Goal: Information Seeking & Learning: Learn about a topic

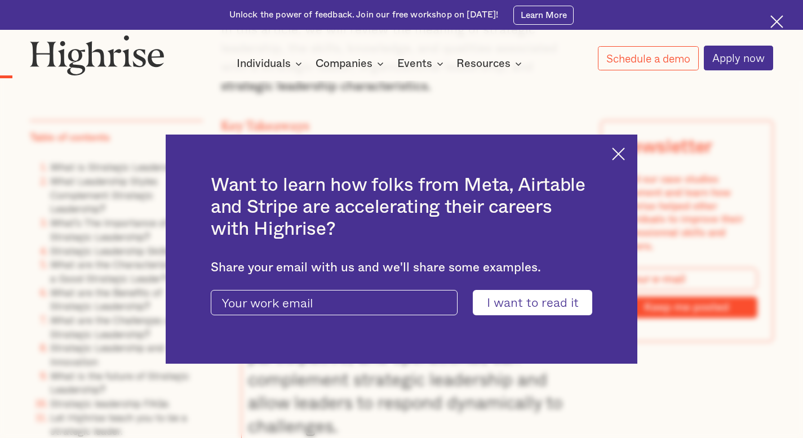
scroll to position [1080, 0]
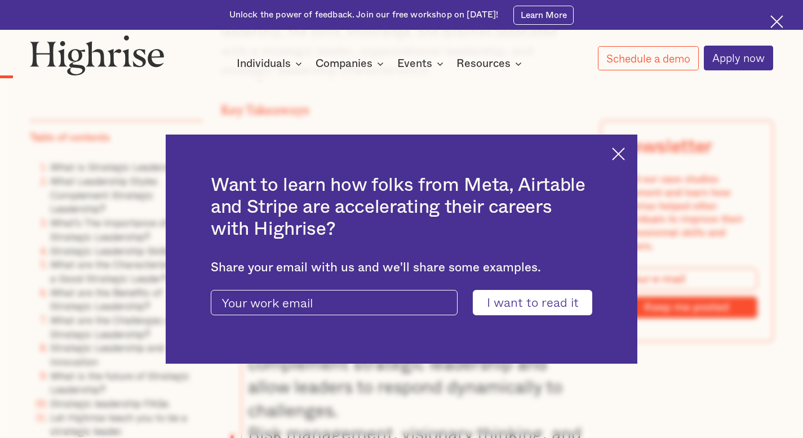
click at [625, 157] on img at bounding box center [618, 154] width 13 height 13
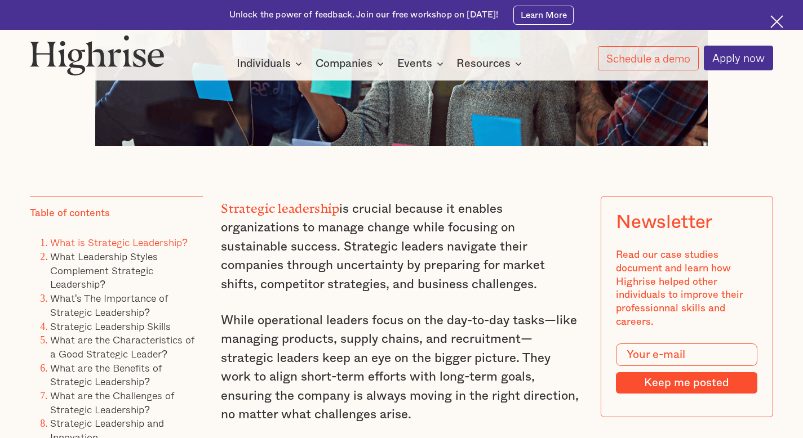
scroll to position [642, 0]
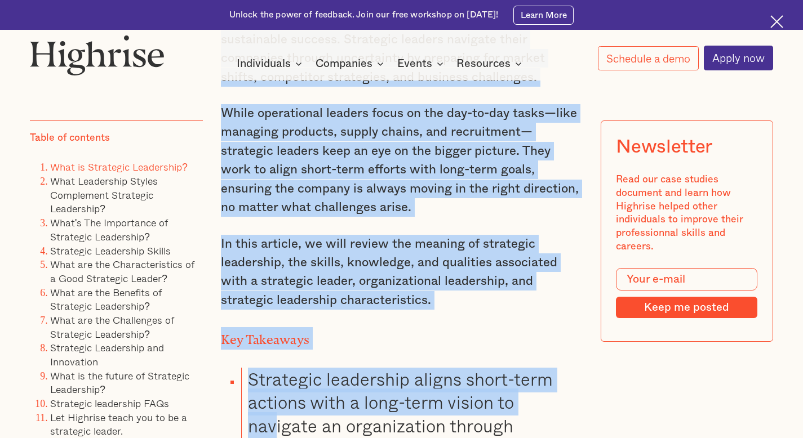
drag, startPoint x: 220, startPoint y: 208, endPoint x: 271, endPoint y: 438, distance: 235.5
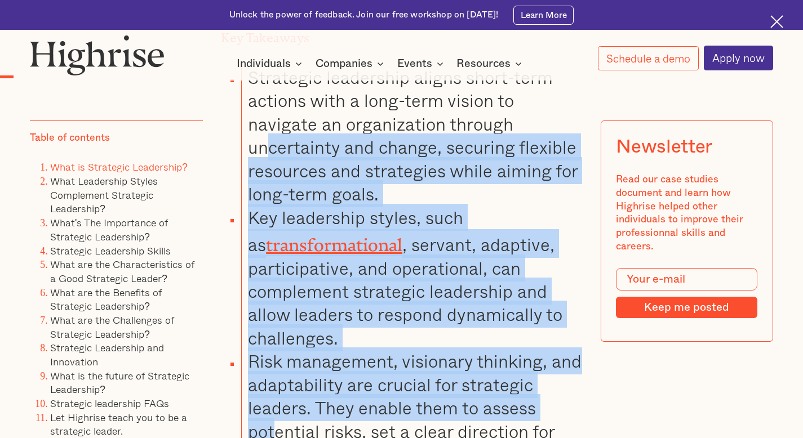
click at [276, 438] on ul "Strategic leadership aligns short-term actions with a long-term vision to navig…" at bounding box center [394, 418] width 376 height 705
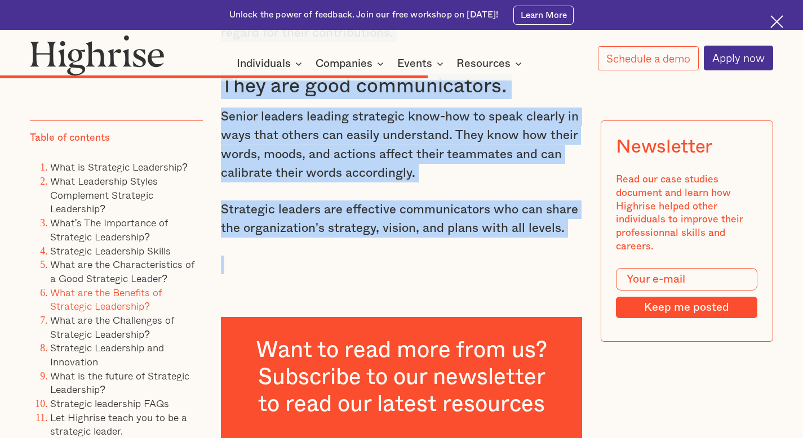
scroll to position [7078, 0]
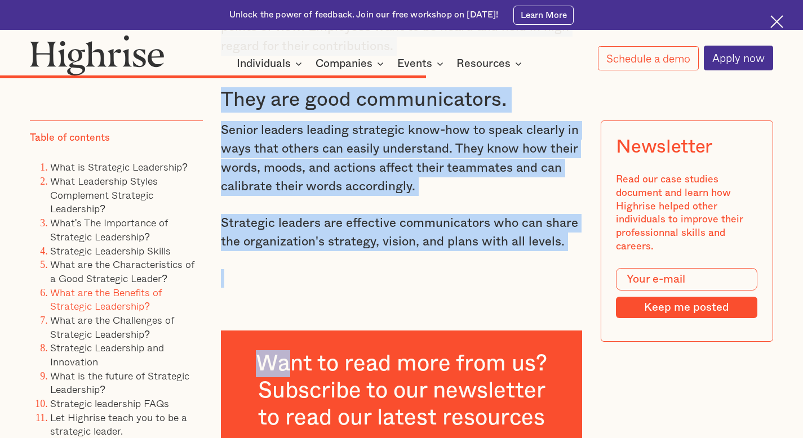
drag, startPoint x: 221, startPoint y: 216, endPoint x: 290, endPoint y: 182, distance: 77.4
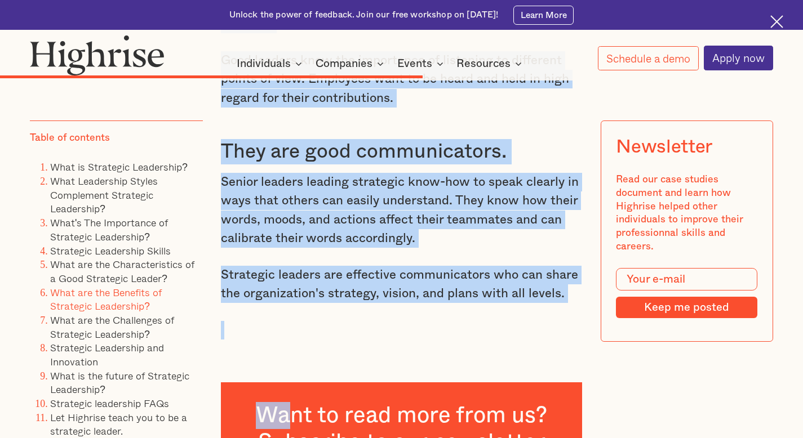
scroll to position [7020, 0]
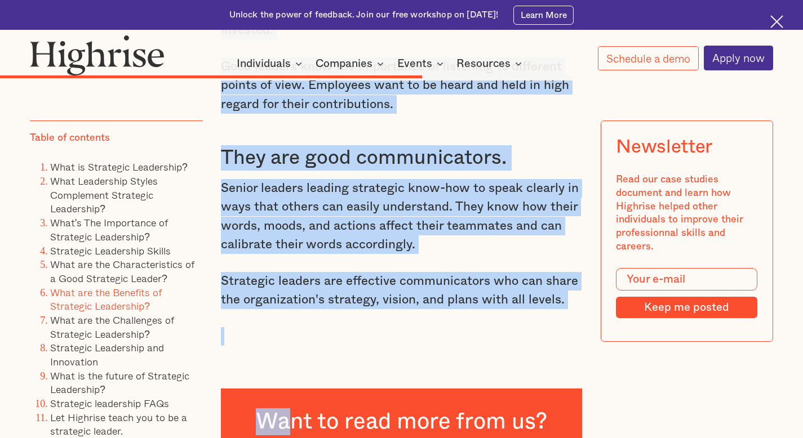
copy div "Loremipsu dolorsitam co adipisc elitsed do eiusmod temporincidid ut labore etdo…"
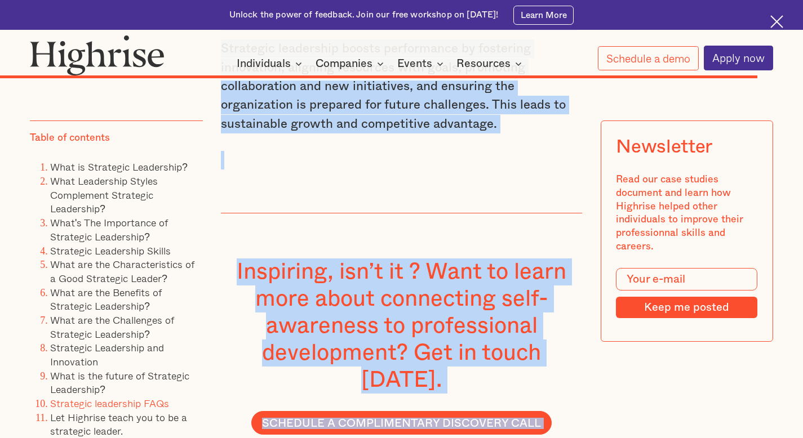
scroll to position [11896, 0]
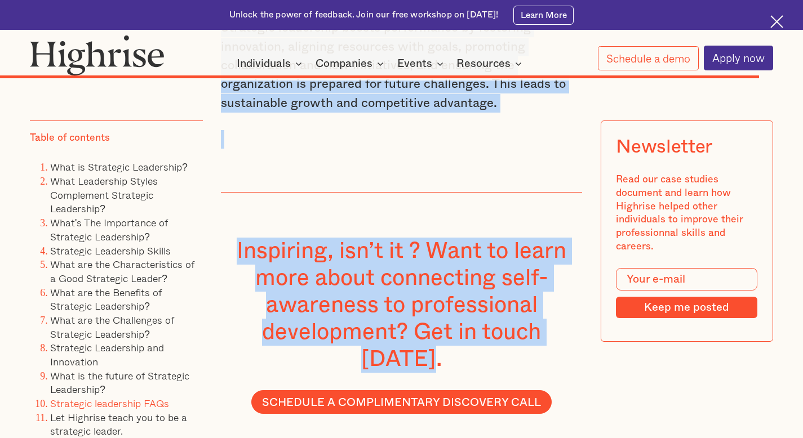
drag, startPoint x: 220, startPoint y: 121, endPoint x: 234, endPoint y: 168, distance: 49.4
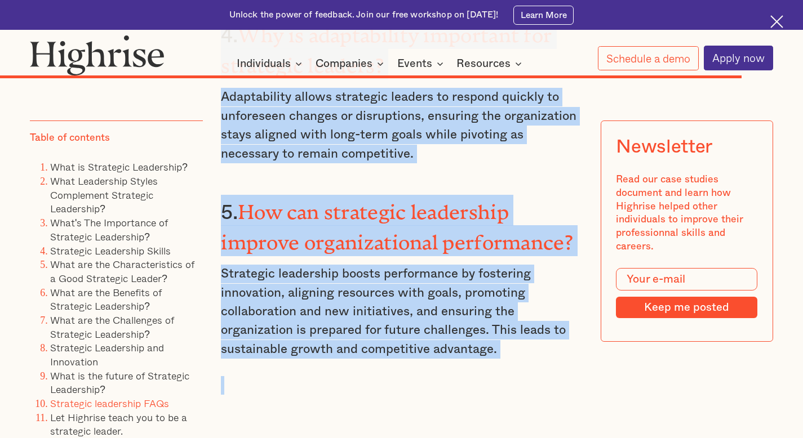
scroll to position [11643, 0]
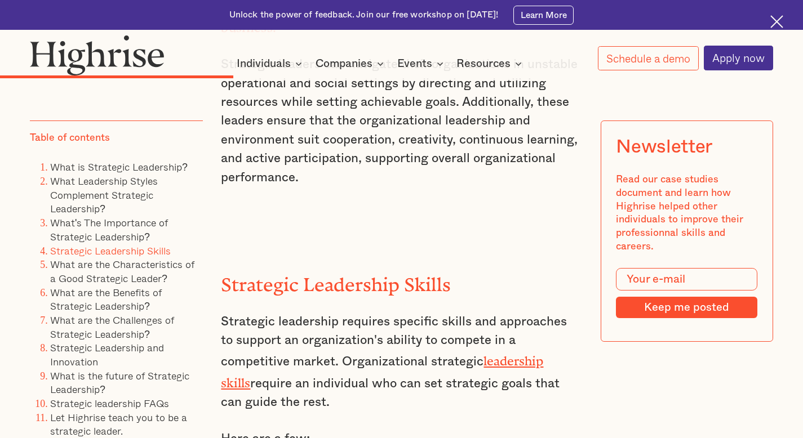
scroll to position [4291, 0]
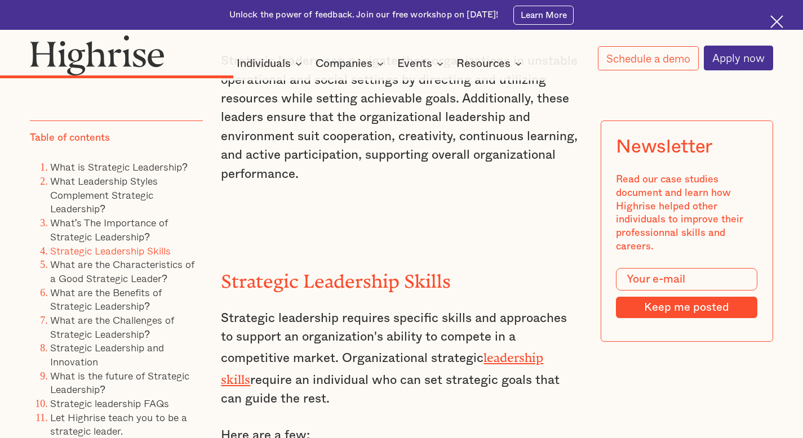
click at [236, 267] on h2 "Strategic Leadership Skills" at bounding box center [401, 277] width 361 height 21
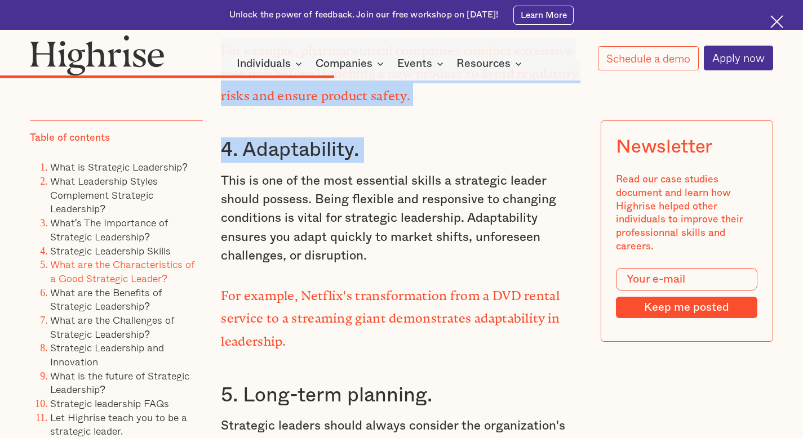
scroll to position [5690, 0]
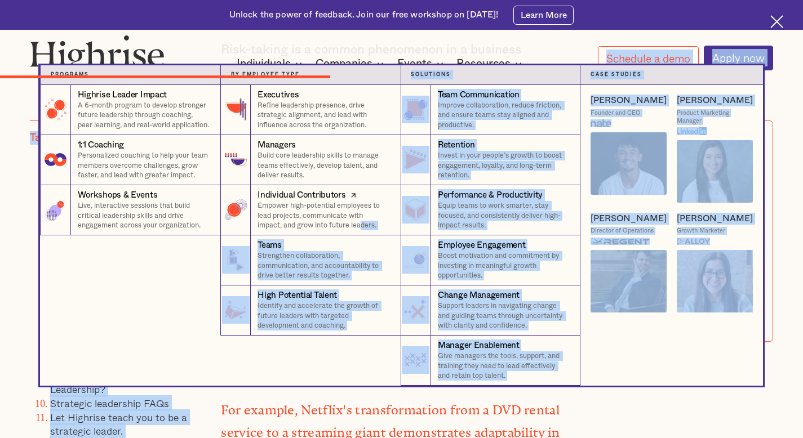
drag, startPoint x: 220, startPoint y: 162, endPoint x: 362, endPoint y: 225, distance: 155.6
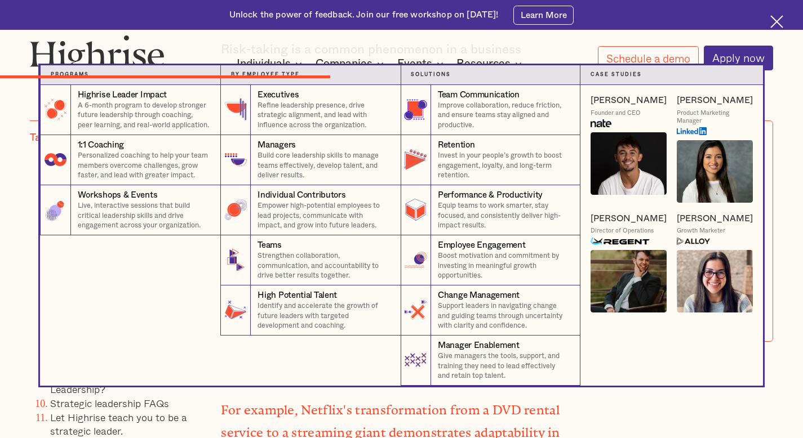
click at [191, 282] on div "Highrise Leader Impact A 6-month program to develop stronger future leadership …" at bounding box center [130, 235] width 180 height 301
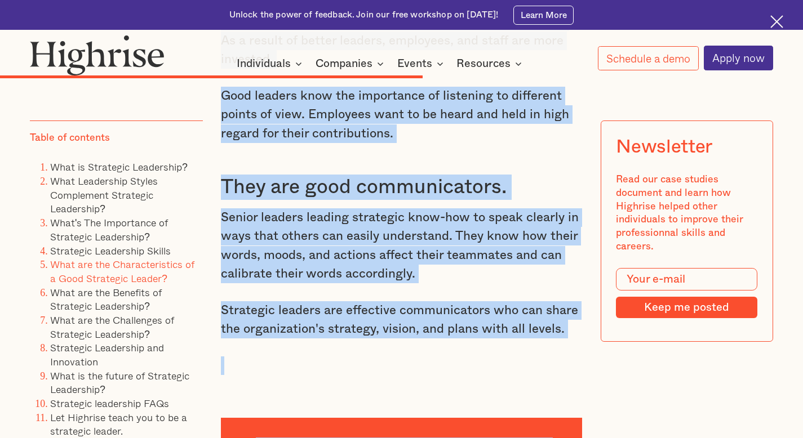
scroll to position [6992, 0]
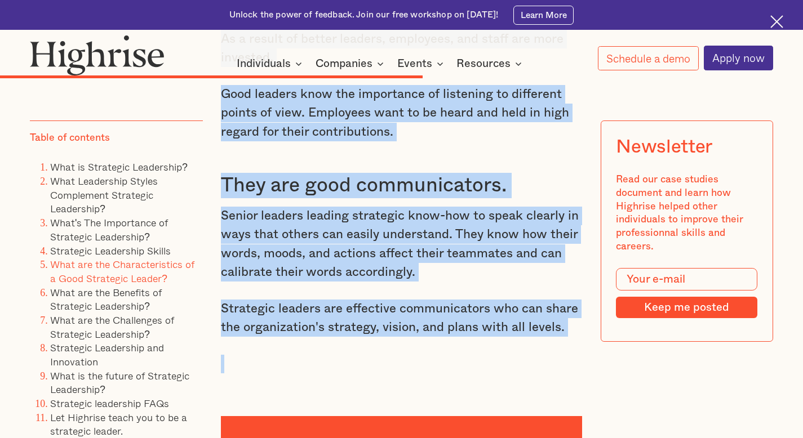
drag, startPoint x: 224, startPoint y: 118, endPoint x: 298, endPoint y: 241, distance: 144.1
copy div "Strategic Leadership Skills Strategic leadership requires specific skills and a…"
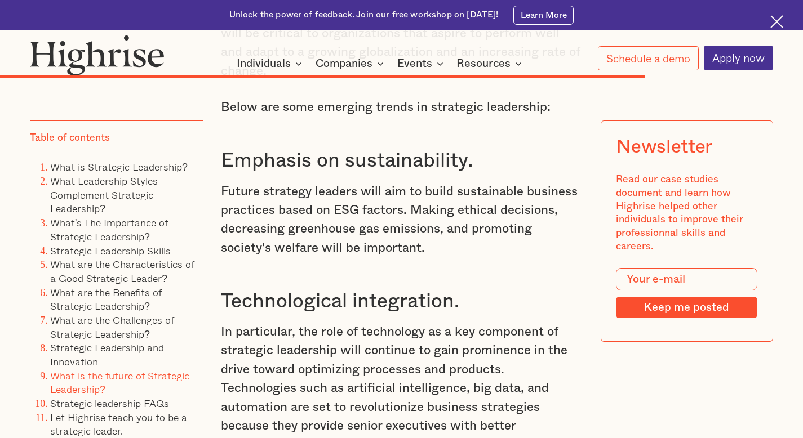
scroll to position [10286, 0]
